Goal: Task Accomplishment & Management: Manage account settings

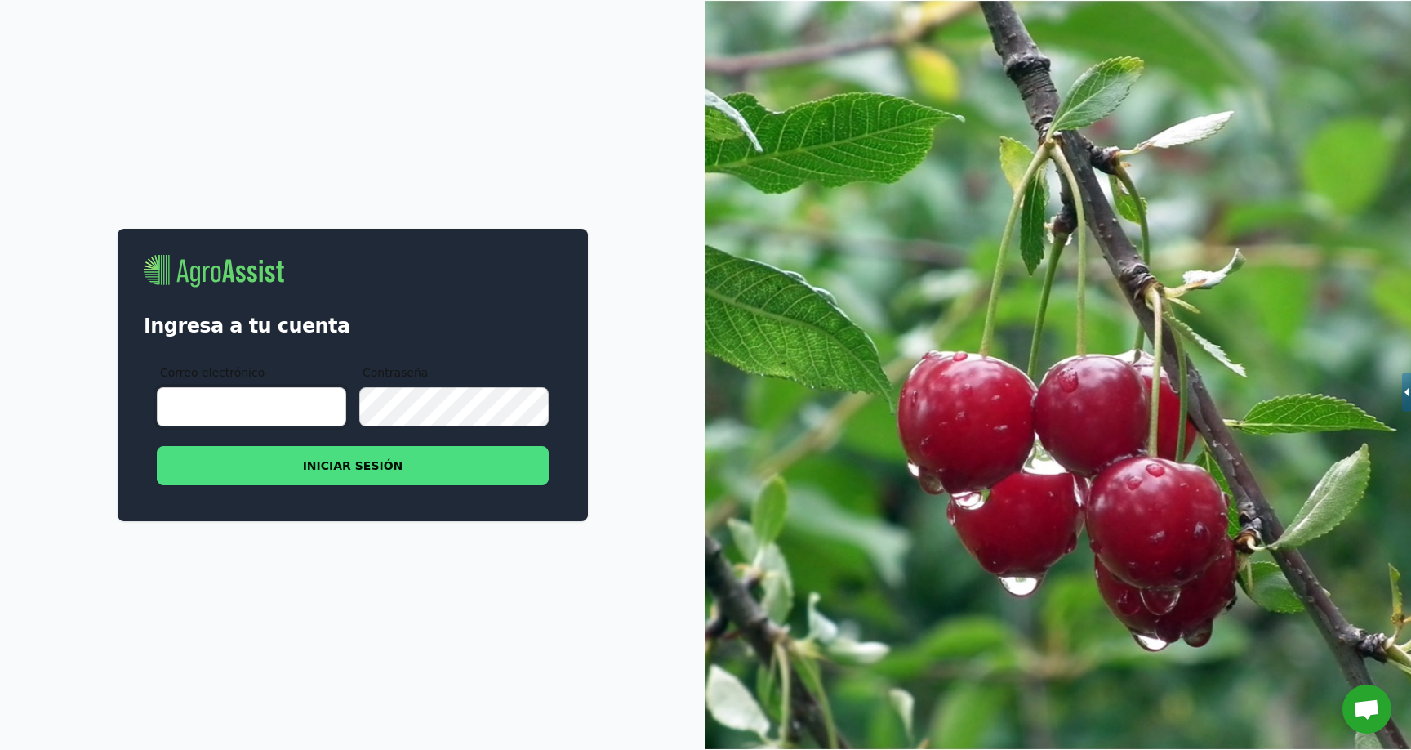
type input "[EMAIL_ADDRESS][DOMAIN_NAME]"
click at [1040, 430] on img at bounding box center [1059, 375] width 706 height 750
click at [1360, 703] on span "Chat abierto" at bounding box center [1366, 710] width 27 height 23
click at [1365, 706] on span "Chat abierto" at bounding box center [1366, 710] width 27 height 23
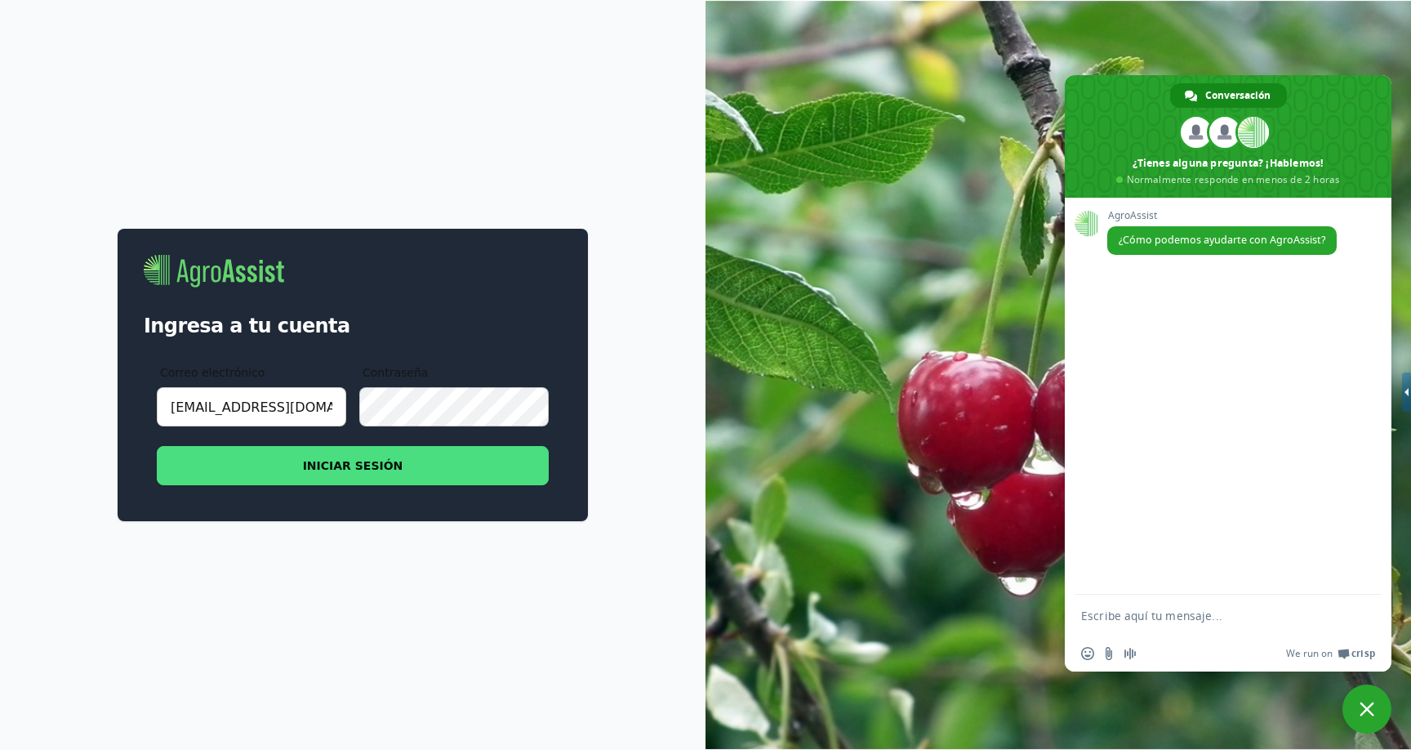
click at [1168, 613] on textarea "Escribe aquí tu mensaje..." at bounding box center [1210, 615] width 258 height 15
type textarea "hola"
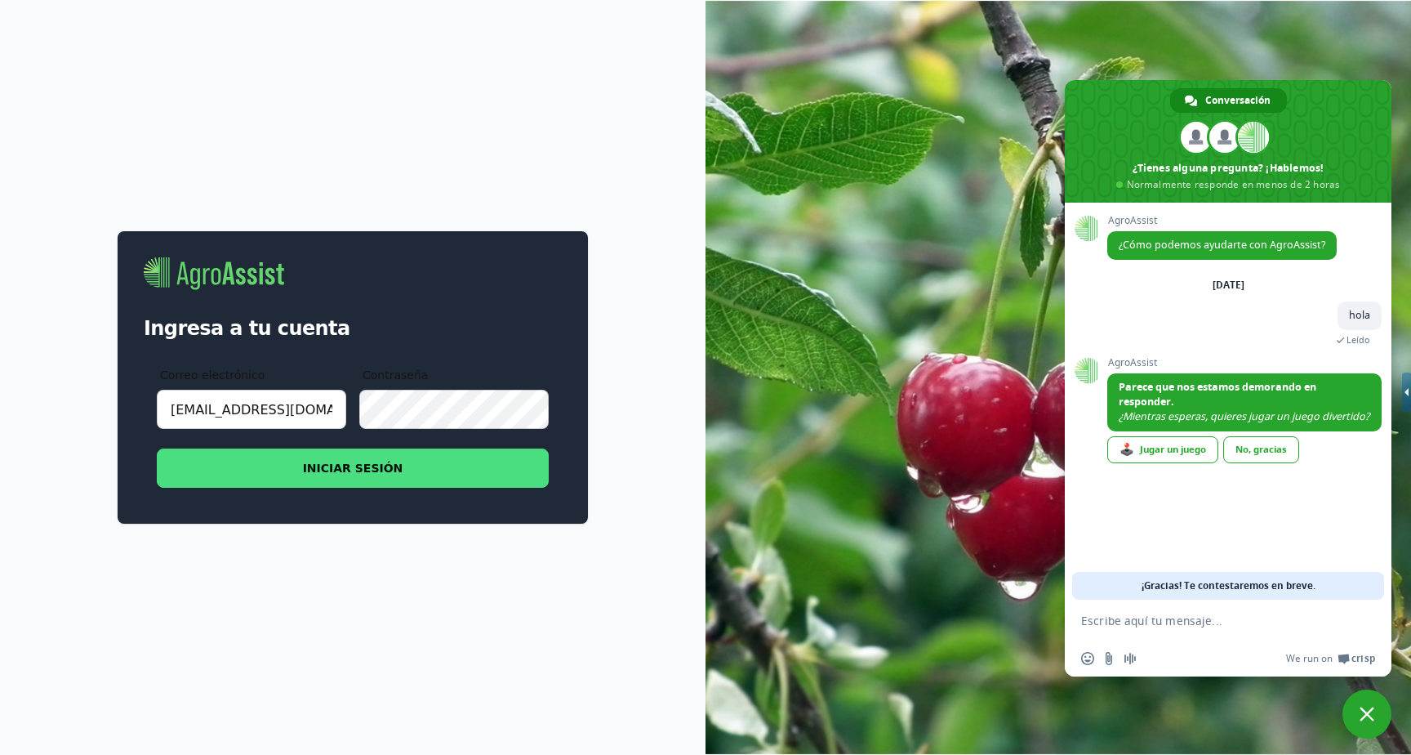
click at [971, 167] on img at bounding box center [1059, 377] width 706 height 755
click at [1369, 705] on span "Cerrar el chat" at bounding box center [1367, 713] width 49 height 49
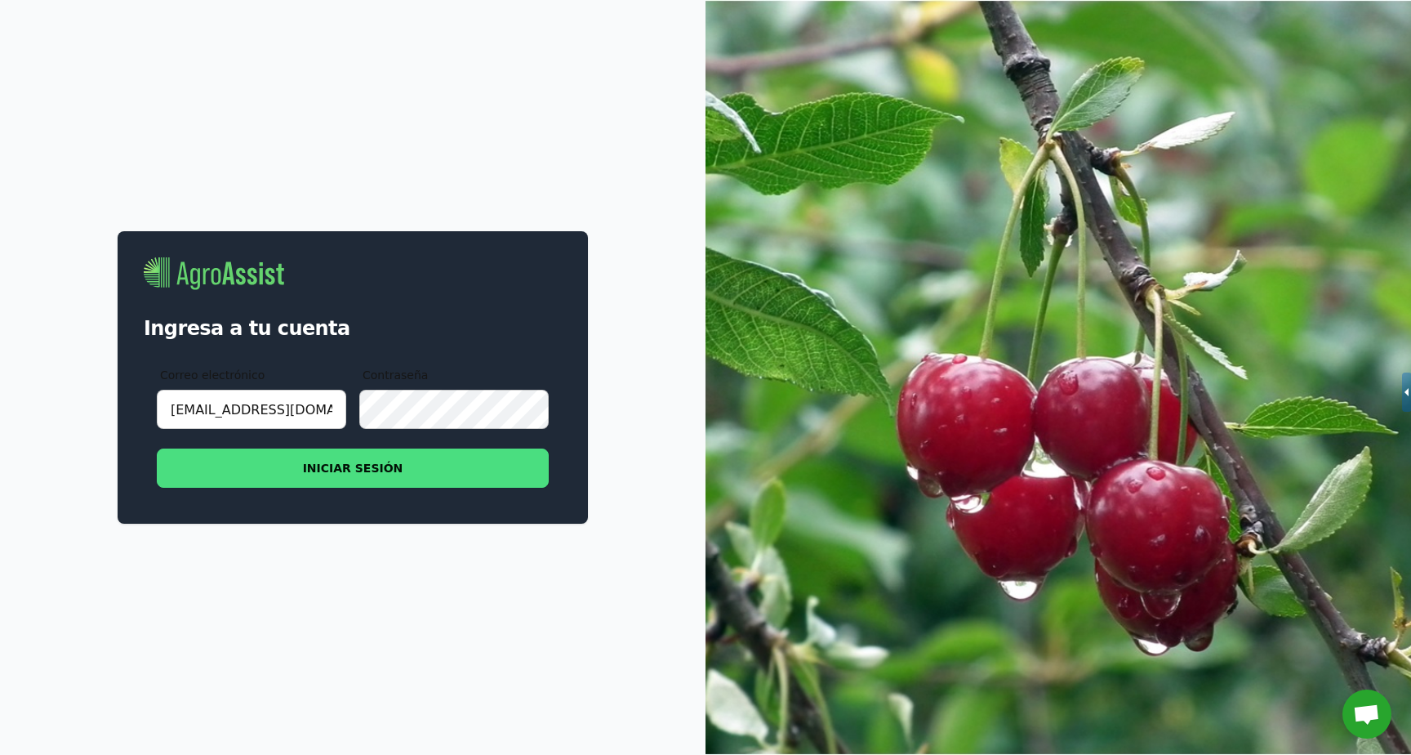
click at [416, 466] on button "INICIAR SESIÓN" at bounding box center [353, 467] width 392 height 39
